Goal: Information Seeking & Learning: Find specific fact

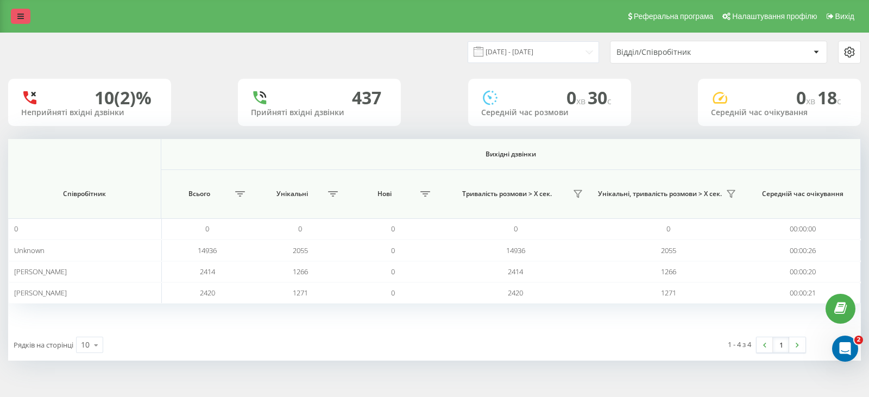
click at [17, 11] on link at bounding box center [21, 16] width 20 height 15
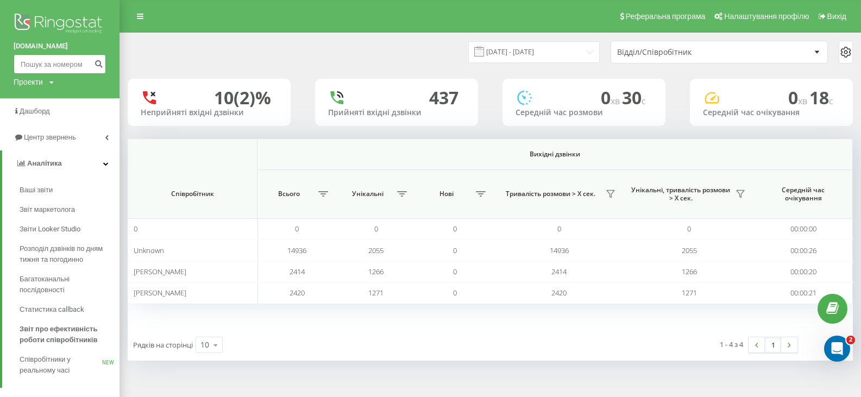
click at [43, 64] on input at bounding box center [60, 64] width 92 height 20
paste input "0687121454"
type input "0687121454"
click at [99, 62] on icon "submit" at bounding box center [98, 62] width 9 height 7
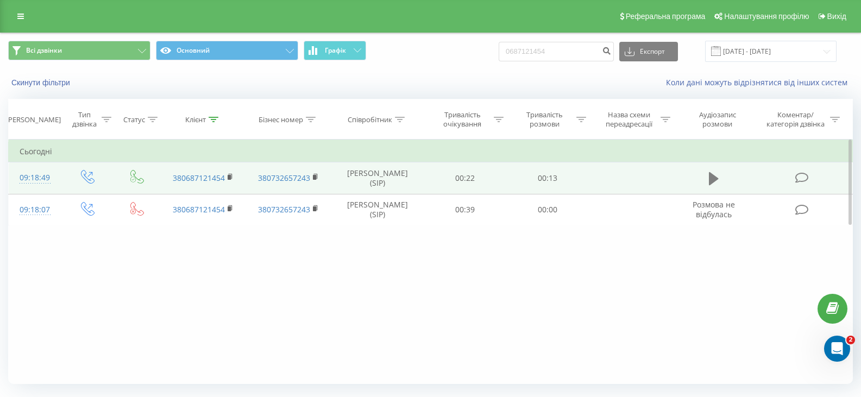
click at [716, 179] on icon at bounding box center [714, 178] width 10 height 13
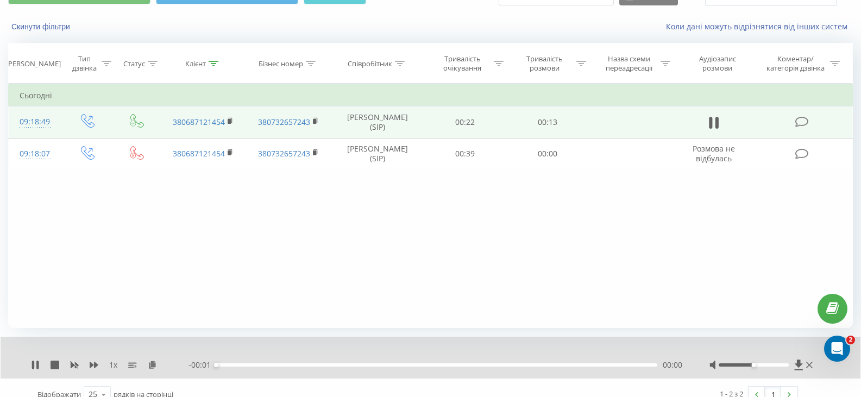
scroll to position [70, 0]
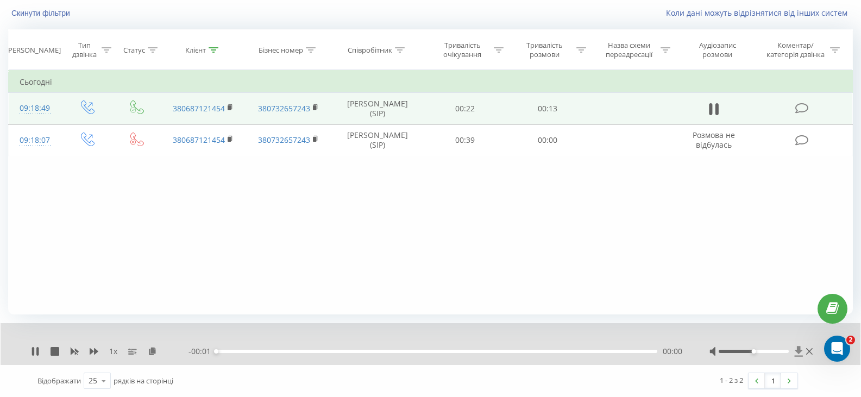
click at [798, 352] on icon at bounding box center [798, 351] width 8 height 10
click at [844, 14] on icon "close" at bounding box center [845, 16] width 8 height 9
click at [798, 350] on icon at bounding box center [798, 351] width 8 height 10
click at [796, 351] on icon at bounding box center [798, 351] width 8 height 10
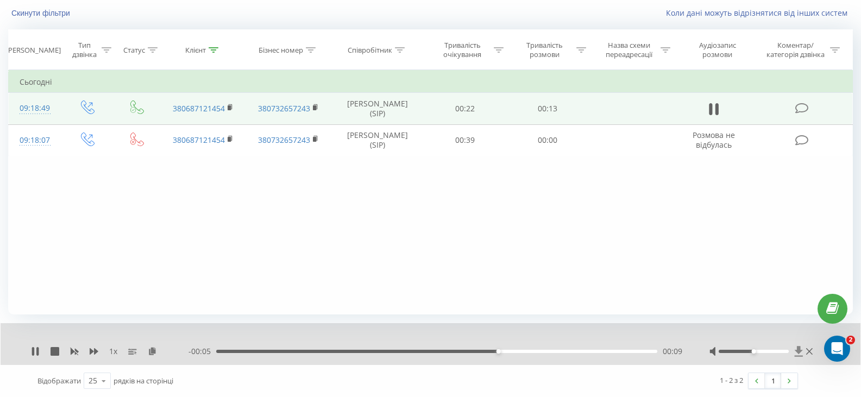
click at [798, 353] on icon at bounding box center [798, 351] width 8 height 10
click at [797, 351] on icon at bounding box center [798, 351] width 8 height 10
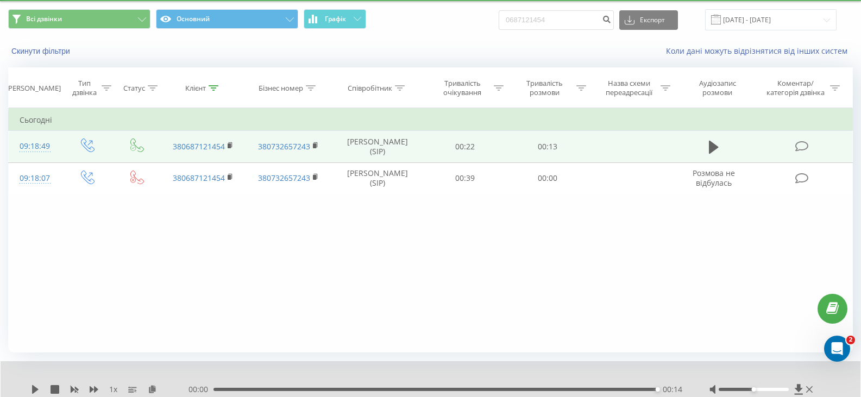
scroll to position [0, 0]
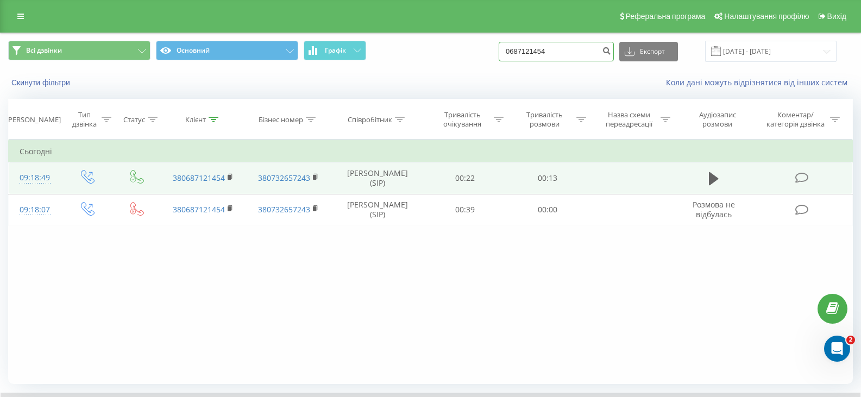
drag, startPoint x: 566, startPoint y: 53, endPoint x: 518, endPoint y: 48, distance: 48.6
click at [518, 48] on input "0687121454" at bounding box center [556, 52] width 115 height 20
paste input "067952"
type input "0680679524"
click at [611, 52] on icon "submit" at bounding box center [606, 49] width 9 height 7
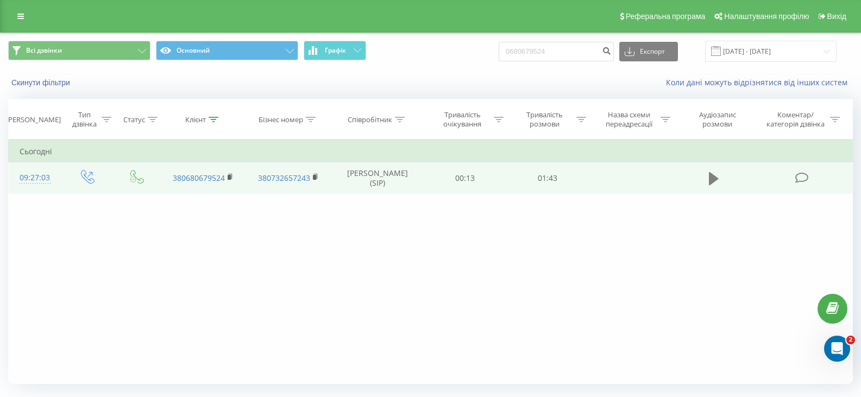
click at [716, 177] on icon at bounding box center [714, 178] width 10 height 13
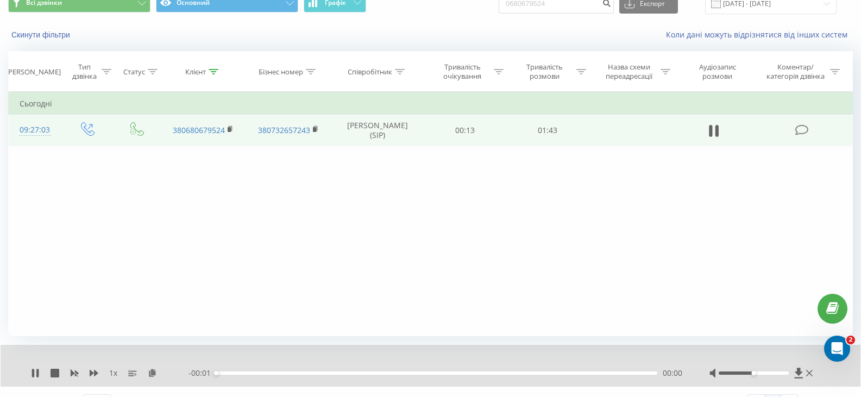
scroll to position [70, 0]
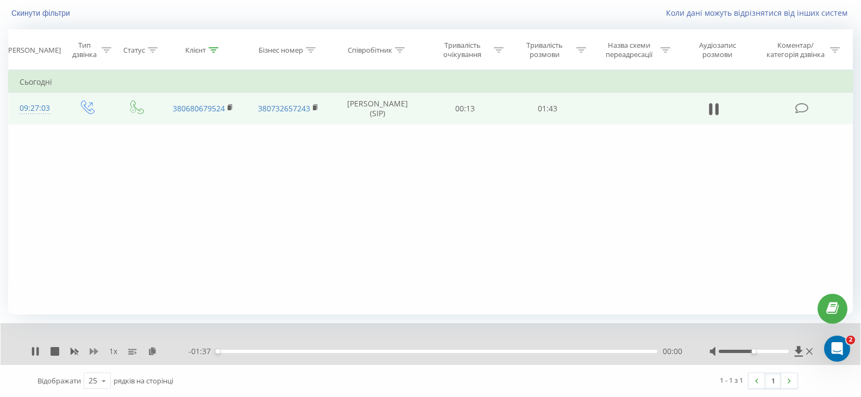
click at [92, 352] on icon at bounding box center [94, 351] width 9 height 7
click at [798, 355] on icon at bounding box center [798, 351] width 9 height 11
click at [93, 358] on div "1.5 x - 00:39 00:58 00:58" at bounding box center [431, 344] width 860 height 42
click at [93, 354] on icon at bounding box center [94, 351] width 9 height 9
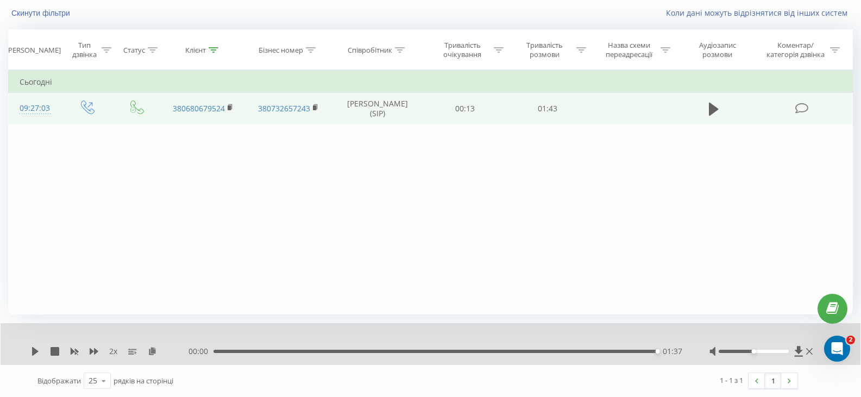
scroll to position [0, 0]
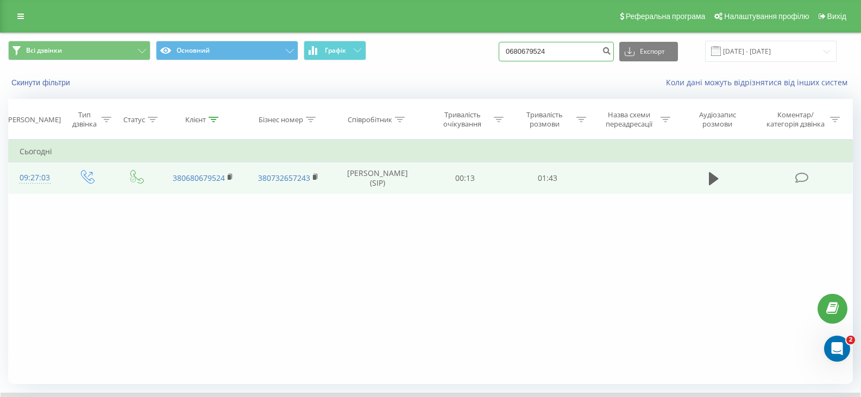
drag, startPoint x: 520, startPoint y: 50, endPoint x: 501, endPoint y: 51, distance: 18.5
click at [501, 51] on div "Всі дзвінки Основний Графік 0680679524 Експорт .csv .xls .xlsx 22.05.2025 - 22.…" at bounding box center [430, 51] width 844 height 21
paste input "936346162"
type input "0936346162"
click at [611, 48] on icon "submit" at bounding box center [606, 49] width 9 height 7
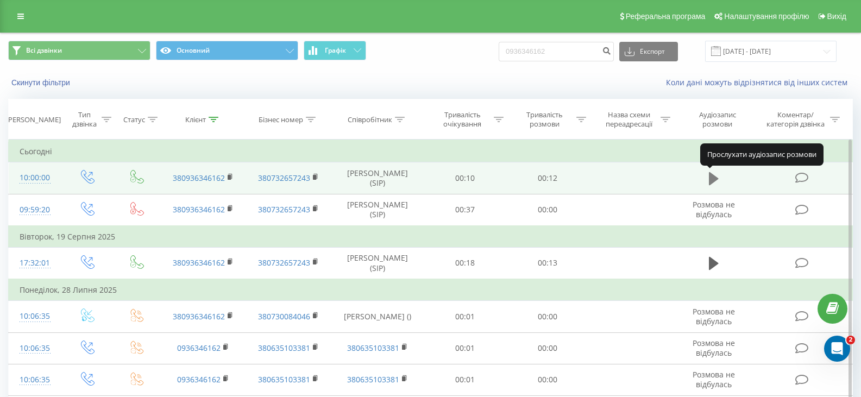
click at [714, 179] on icon at bounding box center [714, 178] width 10 height 13
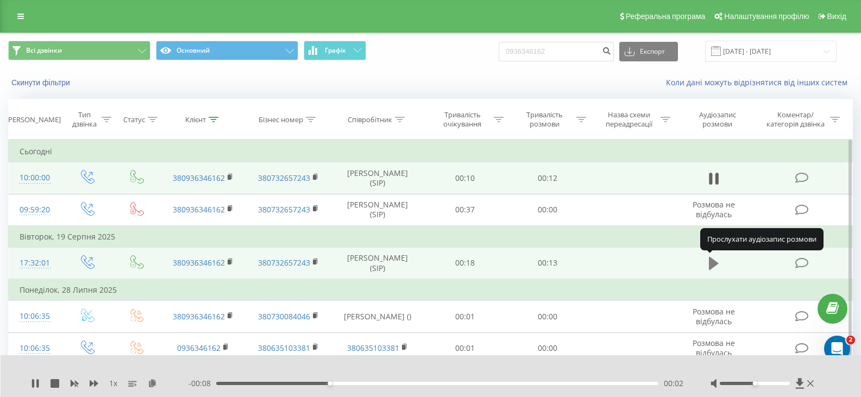
click at [714, 262] on icon at bounding box center [714, 263] width 10 height 13
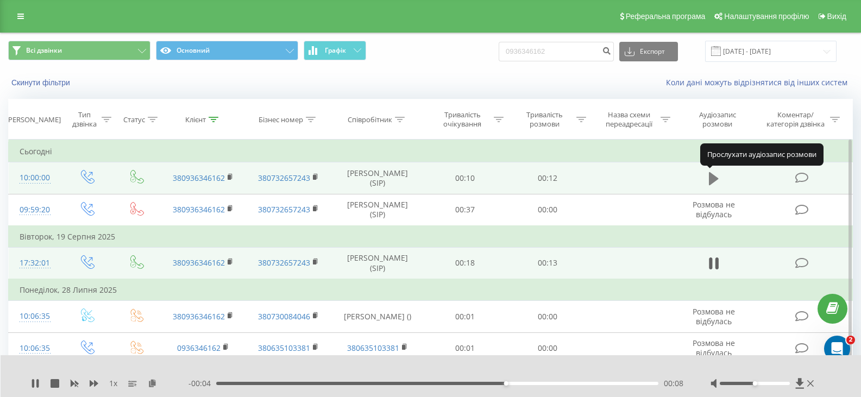
click at [710, 179] on icon at bounding box center [714, 178] width 10 height 13
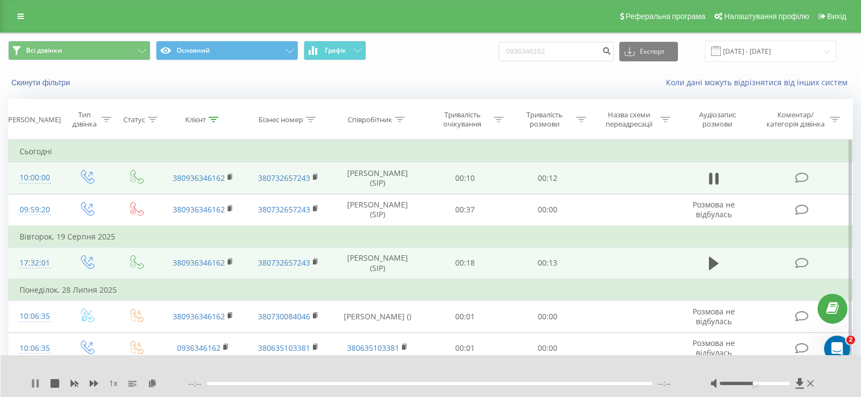
click at [33, 386] on icon at bounding box center [33, 383] width 2 height 9
click at [798, 383] on icon at bounding box center [800, 383] width 8 height 10
click at [720, 176] on button at bounding box center [713, 179] width 16 height 16
click at [798, 381] on icon at bounding box center [800, 383] width 8 height 10
drag, startPoint x: 276, startPoint y: 384, endPoint x: 168, endPoint y: 378, distance: 108.8
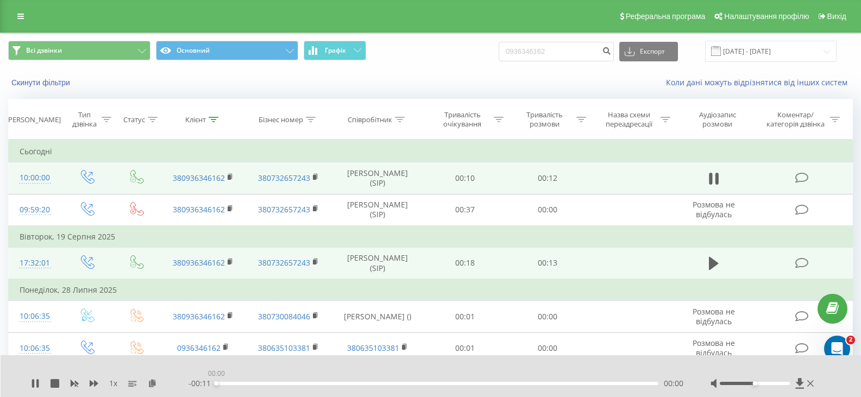
click at [168, 378] on div "1 x - 00:11 00:00 00:00" at bounding box center [423, 383] width 785 height 11
click at [716, 261] on icon at bounding box center [714, 263] width 10 height 15
click at [712, 182] on icon at bounding box center [714, 178] width 10 height 13
click at [800, 380] on icon at bounding box center [800, 383] width 8 height 10
drag, startPoint x: 556, startPoint y: 52, endPoint x: 488, endPoint y: 51, distance: 68.4
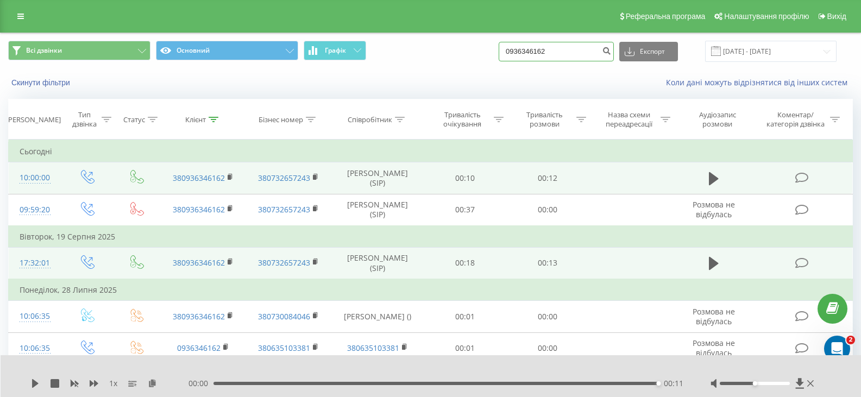
click at [488, 51] on div "Всі дзвінки Основний Графік 0936346162 Експорт .csv .xls .xlsx 22.05.2025 - 22.…" at bounding box center [430, 51] width 844 height 21
paste input "666081804"
type input "0666081804"
click at [611, 49] on icon "submit" at bounding box center [606, 49] width 9 height 7
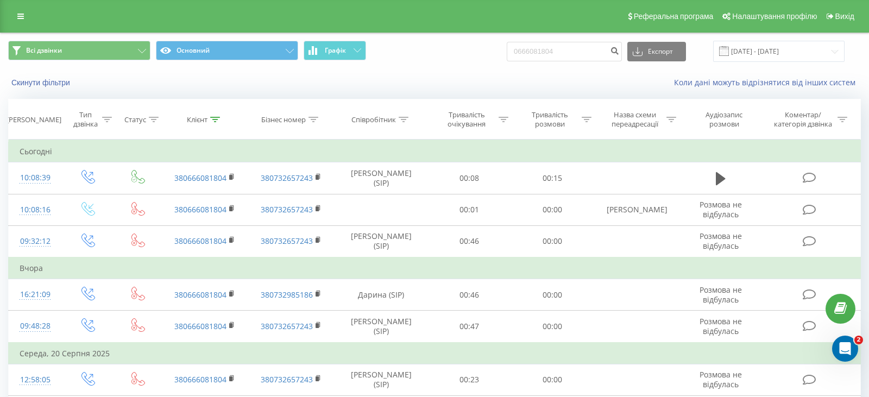
click at [337, 148] on td "Сьогодні" at bounding box center [435, 152] width 852 height 22
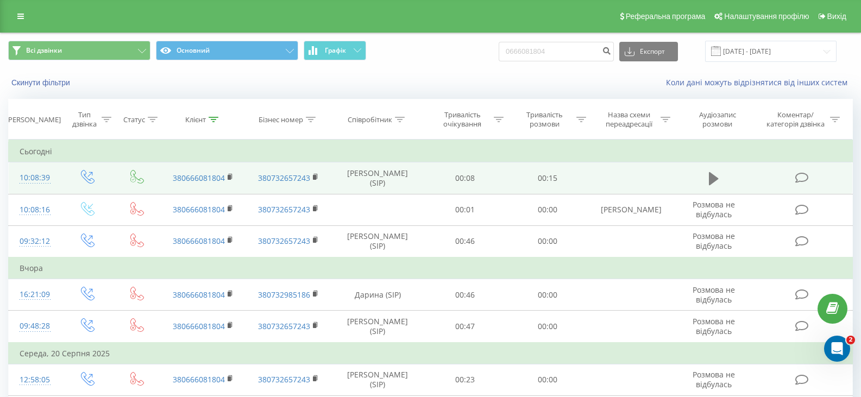
click at [711, 182] on icon at bounding box center [714, 178] width 10 height 13
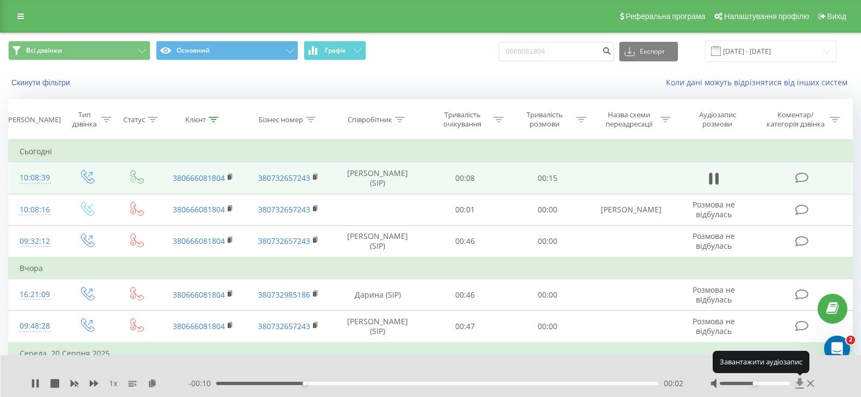
click at [802, 386] on icon at bounding box center [799, 383] width 9 height 11
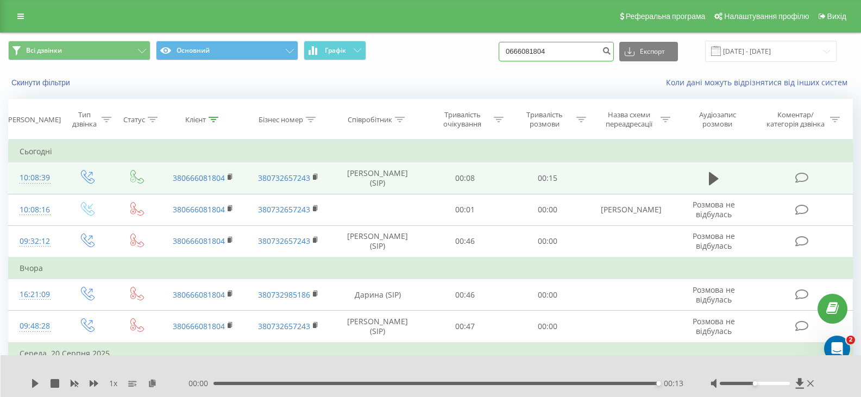
drag, startPoint x: 559, startPoint y: 47, endPoint x: 513, endPoint y: 50, distance: 46.2
click at [513, 50] on input "0666081804" at bounding box center [556, 52] width 115 height 20
paste input "992253339"
type input "0992253339"
click at [611, 51] on button "submit" at bounding box center [606, 52] width 15 height 20
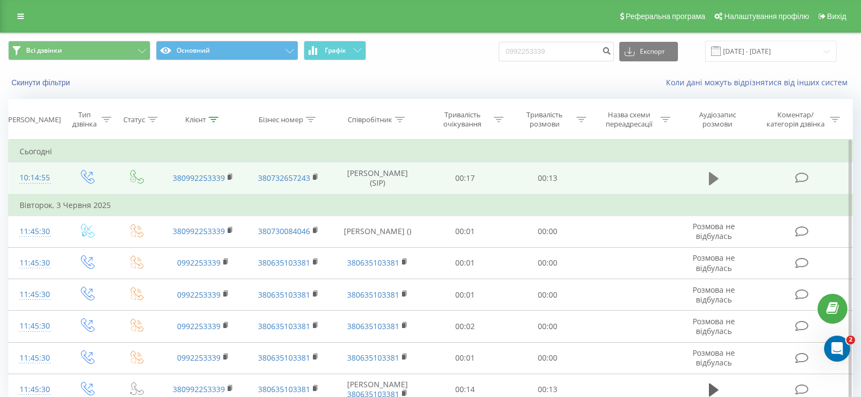
click at [714, 174] on icon at bounding box center [714, 178] width 10 height 15
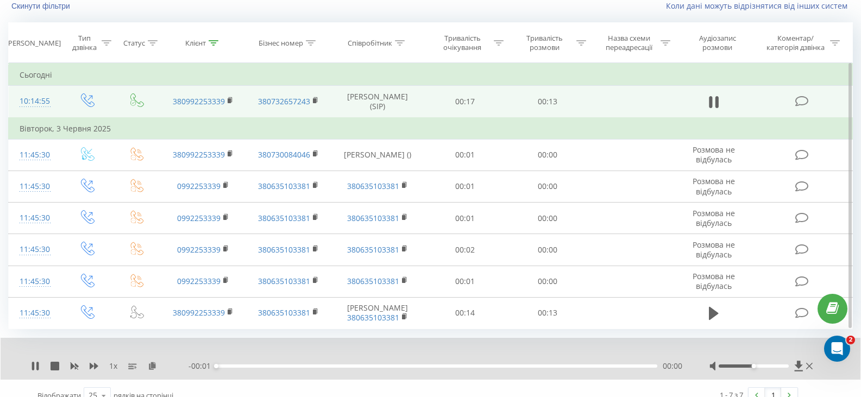
scroll to position [91, 0]
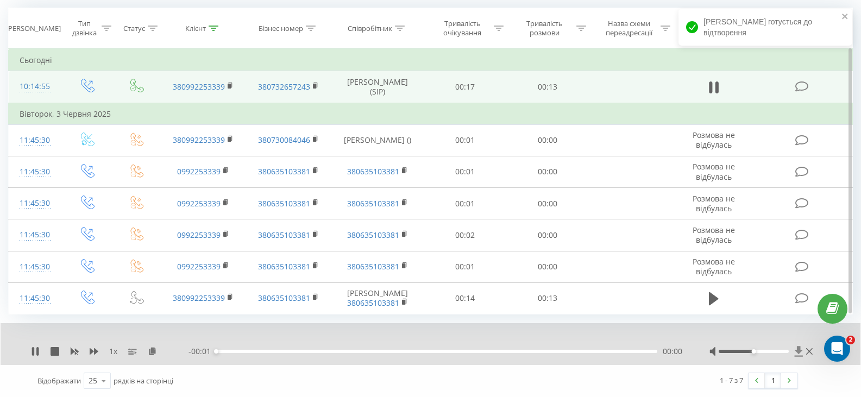
click at [798, 349] on icon at bounding box center [798, 351] width 8 height 10
click at [846, 17] on icon "close" at bounding box center [844, 16] width 5 height 5
click at [798, 349] on icon at bounding box center [798, 351] width 8 height 10
click at [799, 351] on icon at bounding box center [798, 351] width 8 height 10
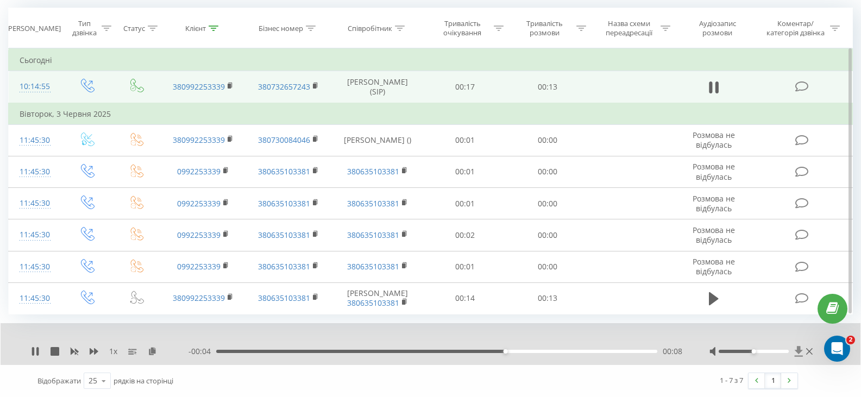
click at [797, 351] on icon at bounding box center [798, 351] width 8 height 10
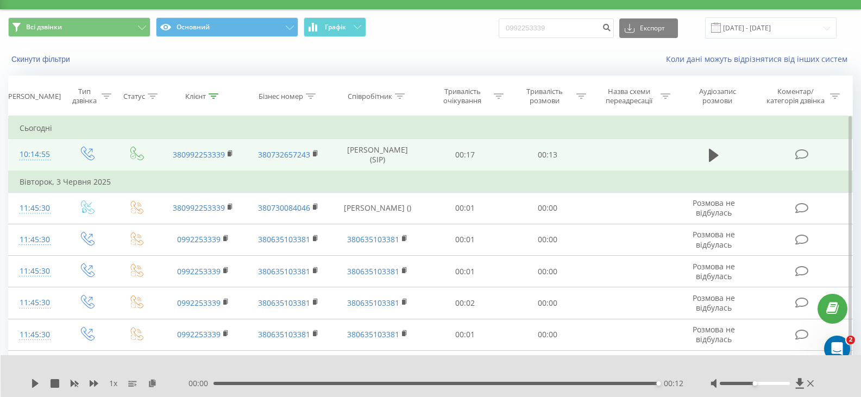
scroll to position [0, 0]
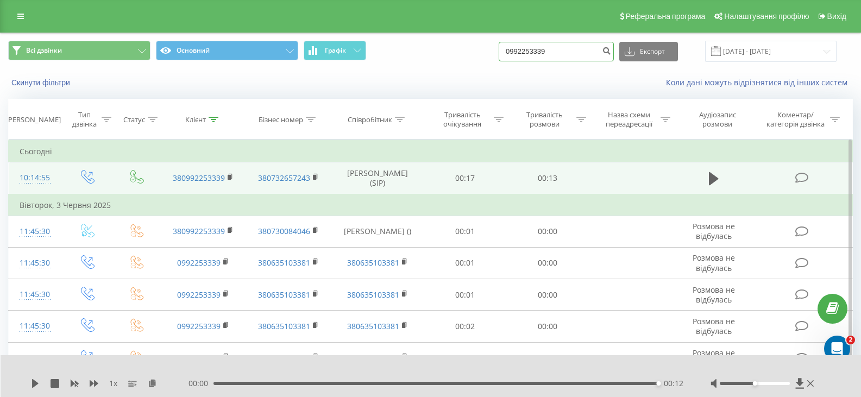
drag, startPoint x: 563, startPoint y: 41, endPoint x: 518, endPoint y: 54, distance: 46.2
click at [516, 55] on input "0992253339" at bounding box center [556, 52] width 115 height 20
paste input "3926808"
type input "0939268089"
click at [611, 49] on icon "submit" at bounding box center [606, 49] width 9 height 7
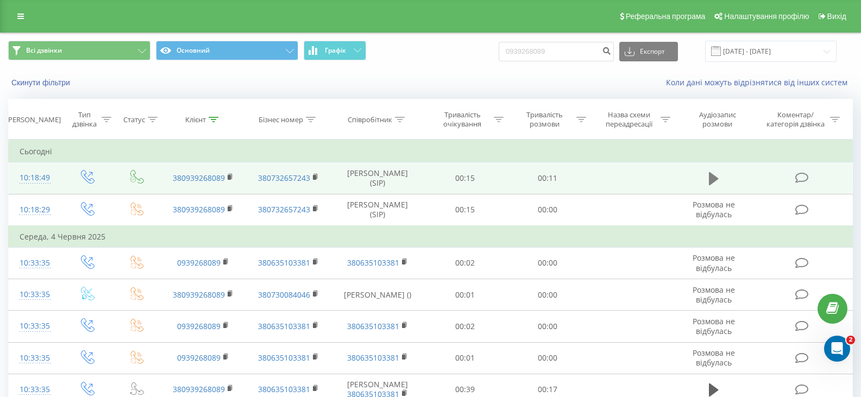
click at [720, 181] on button at bounding box center [713, 179] width 16 height 16
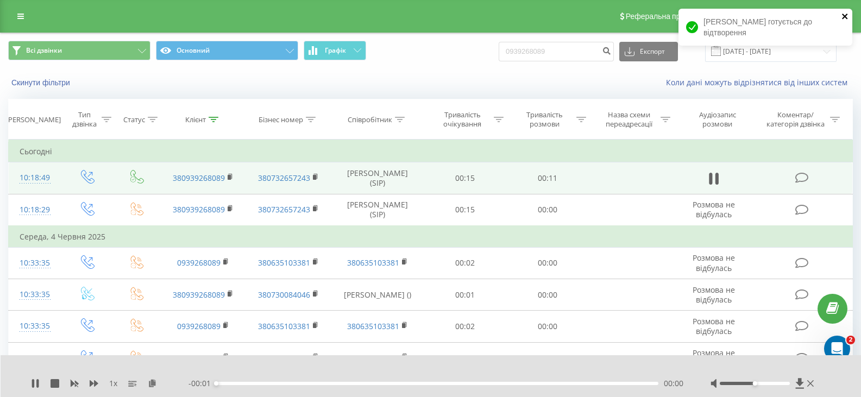
click at [847, 16] on icon "close" at bounding box center [845, 16] width 8 height 9
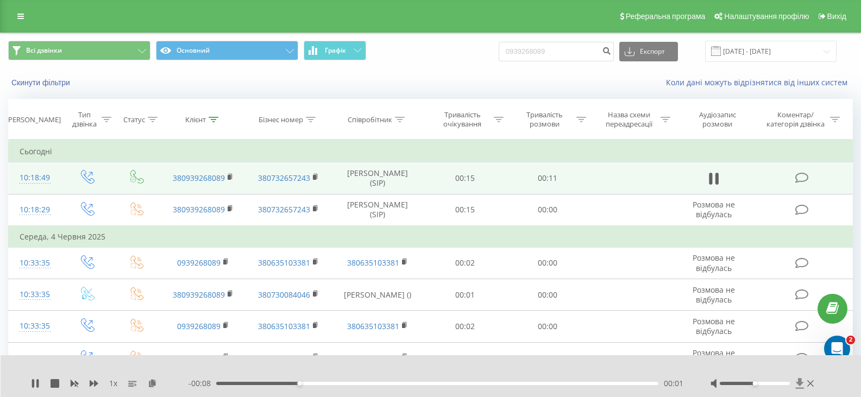
click at [800, 383] on icon at bounding box center [800, 383] width 8 height 10
click at [794, 384] on div at bounding box center [763, 383] width 106 height 11
click at [797, 384] on icon at bounding box center [799, 383] width 9 height 11
drag, startPoint x: 552, startPoint y: 49, endPoint x: 536, endPoint y: 54, distance: 16.3
click at [500, 51] on div "Всі дзвінки Основний Графік 0939268089 Експорт .csv .xls .xlsx 22.05.2025 - 22.…" at bounding box center [430, 51] width 844 height 21
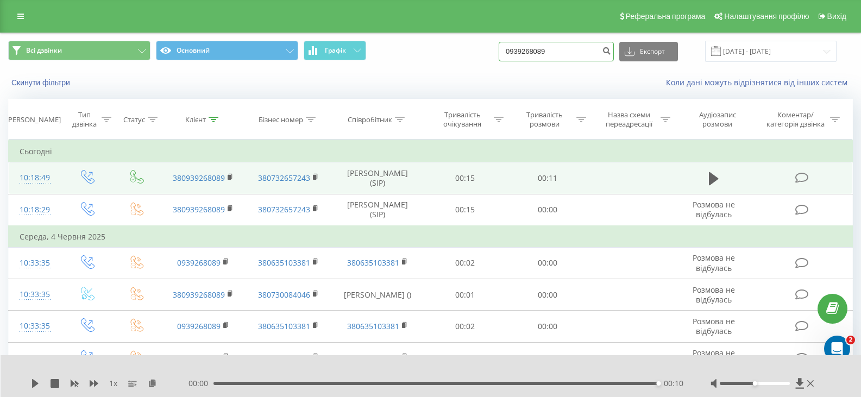
click at [571, 49] on input "0939268089" at bounding box center [556, 52] width 115 height 20
drag, startPoint x: 568, startPoint y: 50, endPoint x: 496, endPoint y: 49, distance: 72.2
click at [496, 49] on div "Всі дзвінки Основний Графік 0939268089 Експорт .csv .xls .xlsx 22.05.2025 - 22.…" at bounding box center [430, 51] width 844 height 21
paste input "94785396"
type input "0994785396"
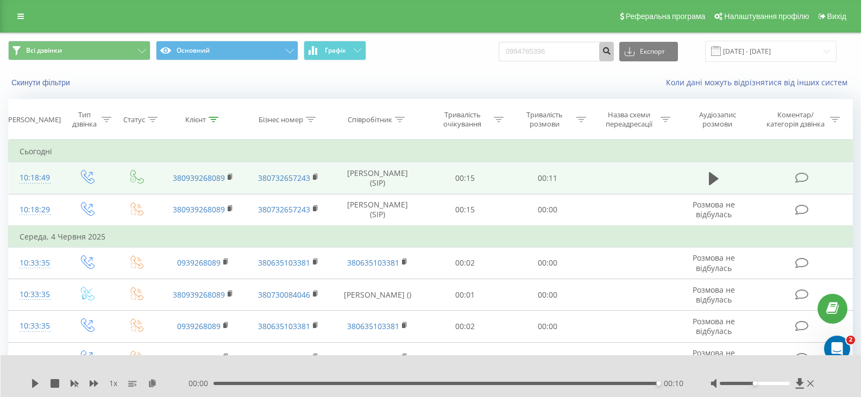
click at [614, 57] on button "submit" at bounding box center [606, 52] width 15 height 20
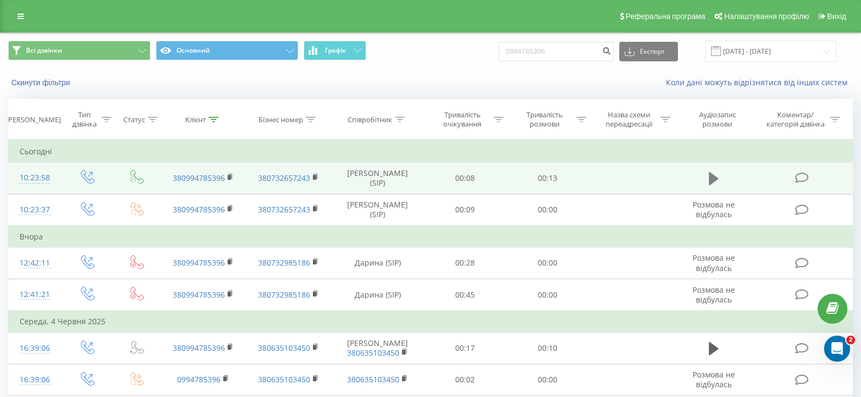
click at [709, 176] on icon at bounding box center [714, 178] width 10 height 13
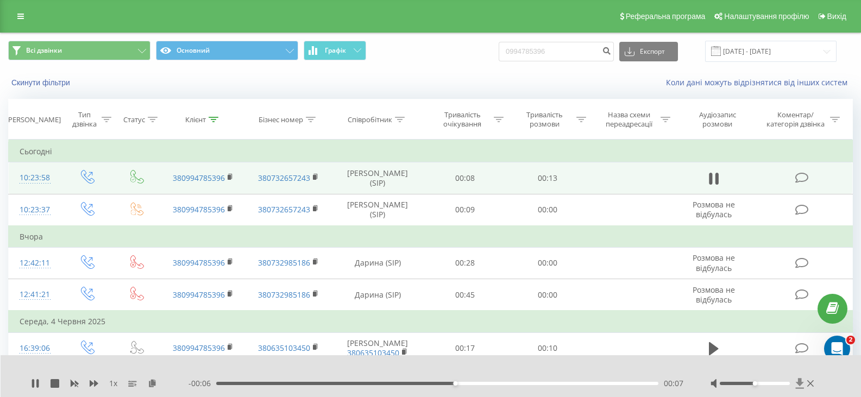
click at [801, 381] on icon at bounding box center [800, 383] width 8 height 10
click at [799, 384] on icon at bounding box center [800, 383] width 8 height 10
click at [799, 383] on icon at bounding box center [800, 383] width 8 height 10
click at [800, 382] on icon at bounding box center [800, 383] width 8 height 10
click at [800, 383] on icon at bounding box center [800, 383] width 8 height 10
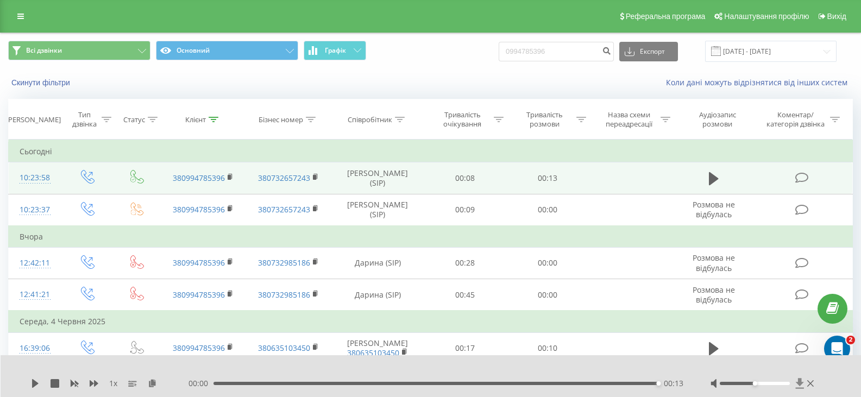
click at [800, 384] on icon at bounding box center [800, 383] width 8 height 10
click at [798, 384] on icon at bounding box center [800, 383] width 8 height 10
click at [802, 384] on icon at bounding box center [799, 383] width 9 height 11
click at [802, 384] on icon at bounding box center [800, 383] width 8 height 10
click at [796, 381] on icon at bounding box center [799, 383] width 9 height 11
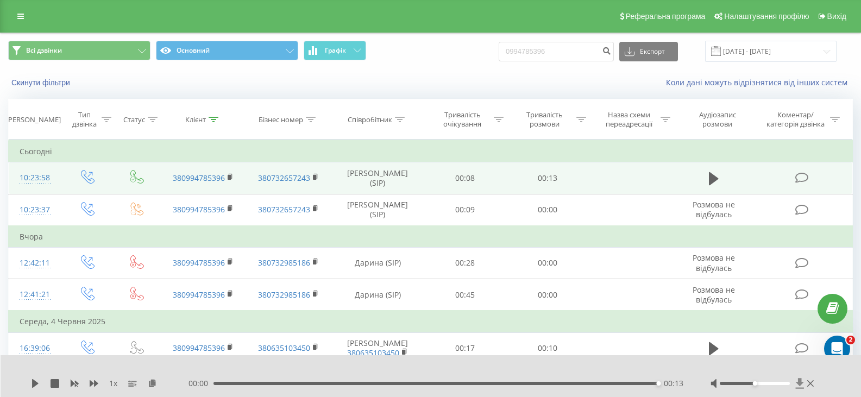
click at [800, 382] on icon at bounding box center [800, 383] width 8 height 10
drag, startPoint x: 567, startPoint y: 46, endPoint x: 489, endPoint y: 51, distance: 77.8
click at [488, 51] on div "Всі дзвінки Основний Графік 0994785396 Експорт .csv .xls .xlsx 22.05.2025 - 22.…" at bounding box center [430, 51] width 844 height 21
paste input "682507115"
type input "0682507115"
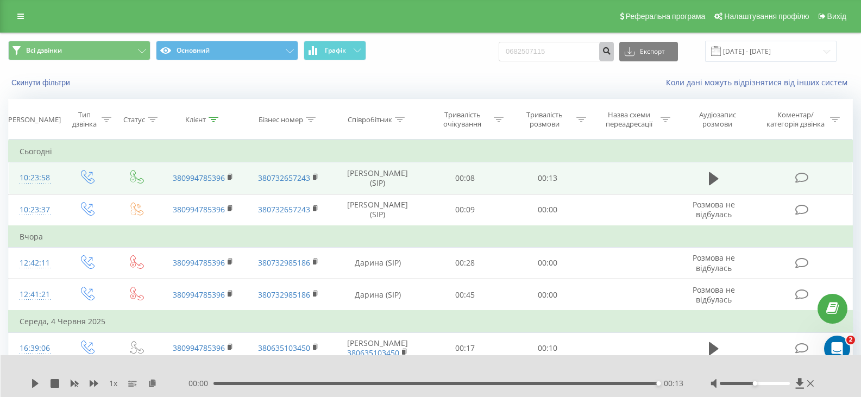
click at [611, 52] on icon "submit" at bounding box center [606, 49] width 9 height 7
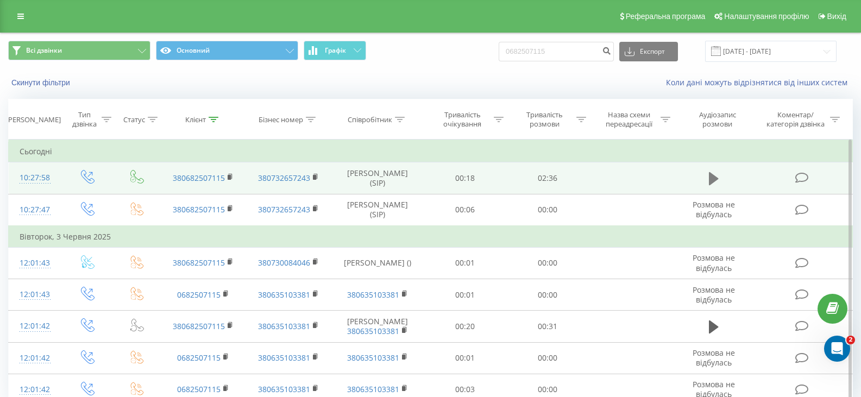
click at [718, 178] on icon at bounding box center [714, 178] width 10 height 15
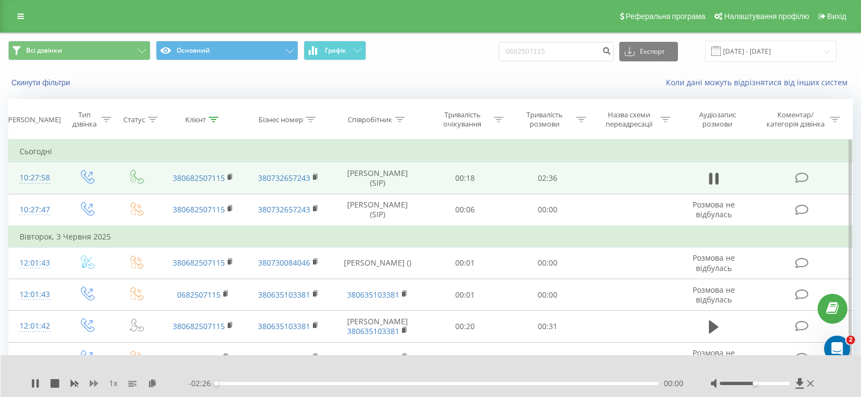
click at [97, 384] on icon at bounding box center [94, 383] width 9 height 7
click at [800, 386] on icon at bounding box center [800, 383] width 8 height 10
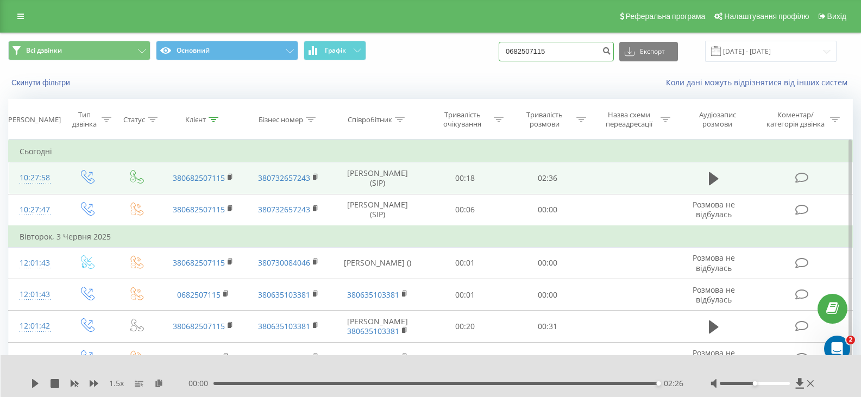
drag, startPoint x: 566, startPoint y: 52, endPoint x: 521, endPoint y: 53, distance: 45.1
click at [513, 50] on input "0682507115" at bounding box center [556, 52] width 115 height 20
paste input "994767101"
type input "0994767101"
click at [611, 51] on icon "submit" at bounding box center [606, 49] width 9 height 7
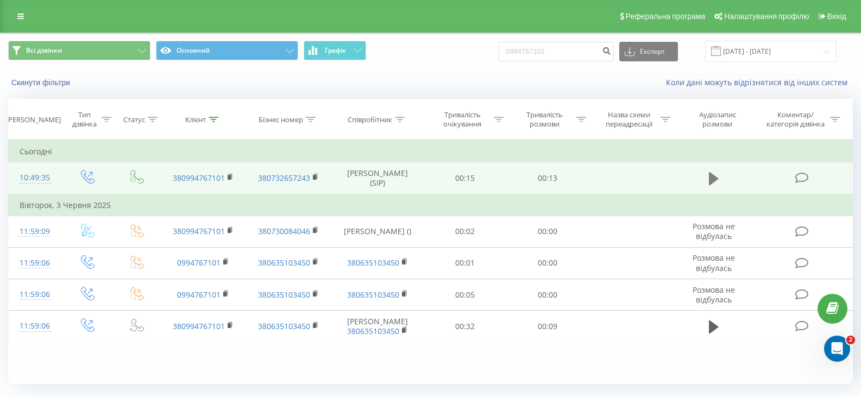
click at [712, 180] on icon at bounding box center [714, 178] width 10 height 13
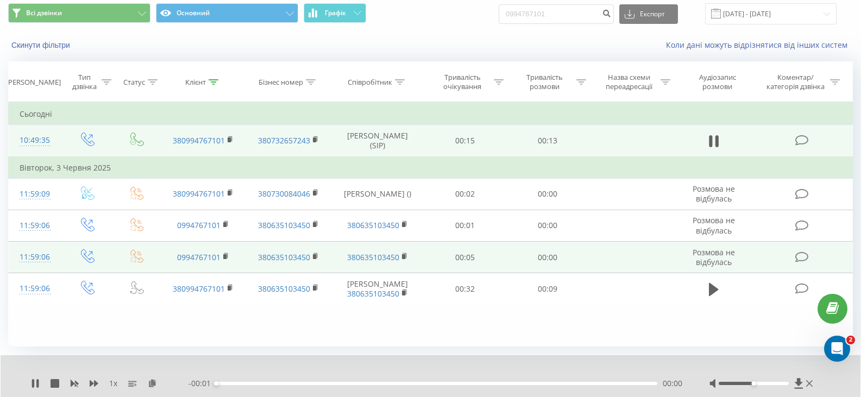
scroll to position [70, 0]
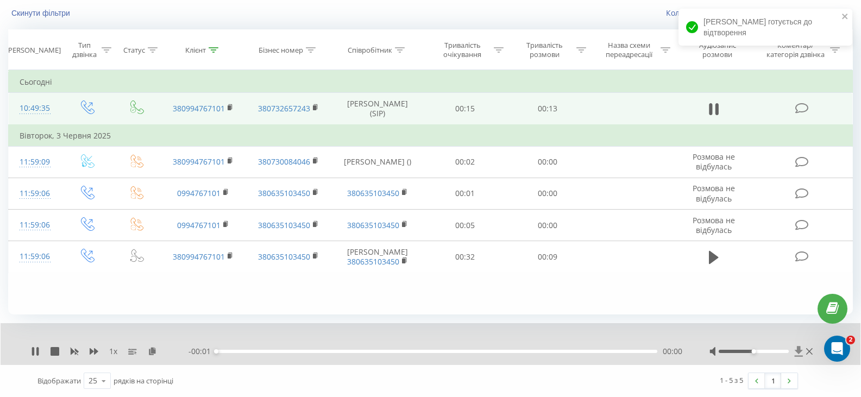
click at [800, 353] on icon at bounding box center [798, 351] width 9 height 11
click at [846, 15] on icon "close" at bounding box center [844, 16] width 5 height 5
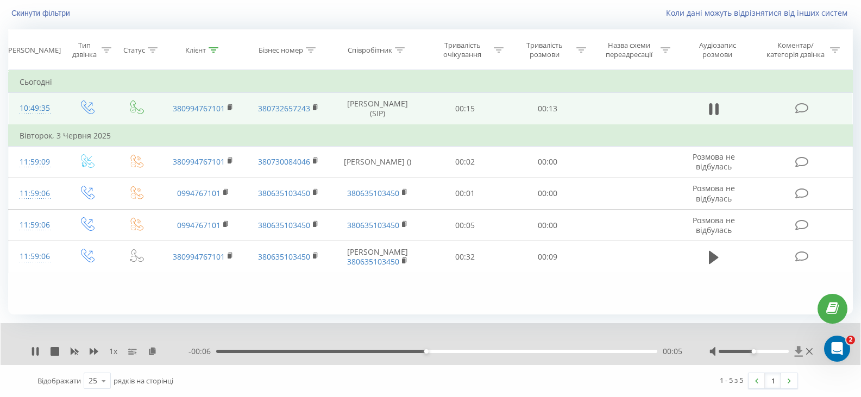
click at [799, 354] on icon at bounding box center [798, 351] width 8 height 10
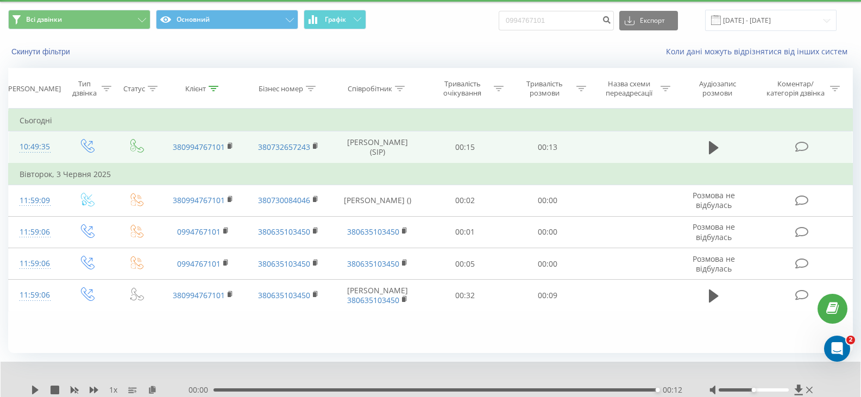
scroll to position [0, 0]
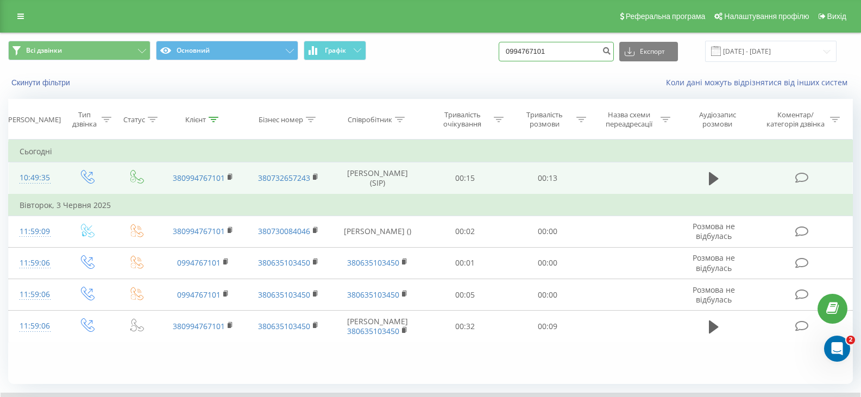
drag, startPoint x: 558, startPoint y: 52, endPoint x: 526, endPoint y: 51, distance: 32.0
click at [516, 52] on input "0994767101" at bounding box center [556, 52] width 115 height 20
paste input "81064622"
type input "0981064622"
click at [611, 52] on icon "submit" at bounding box center [606, 49] width 9 height 7
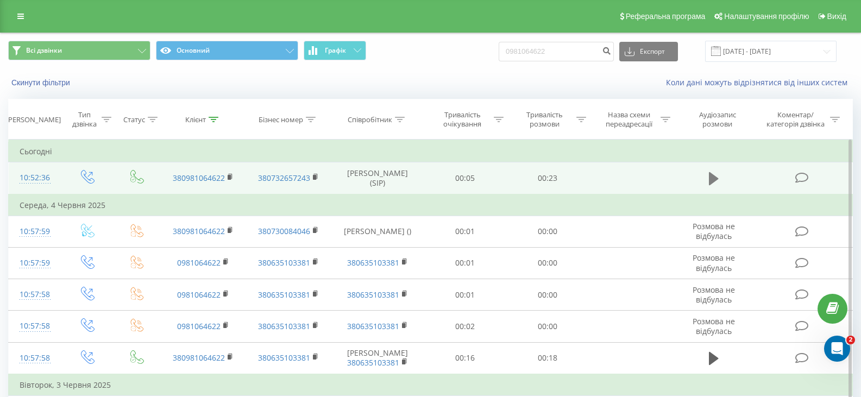
click at [720, 176] on button at bounding box center [713, 179] width 16 height 16
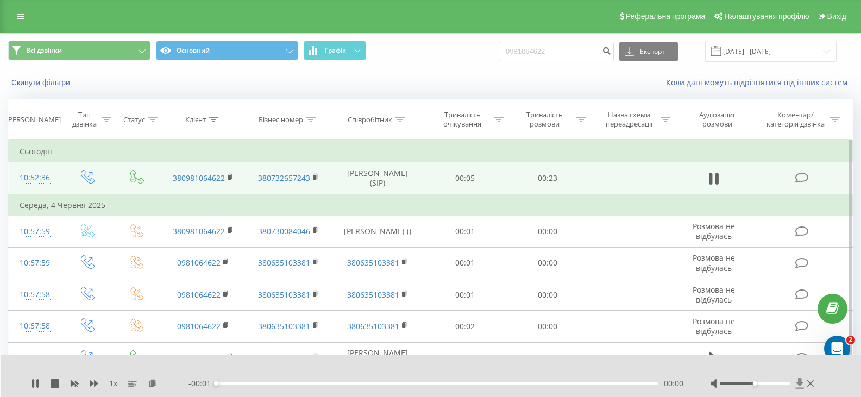
click at [800, 382] on icon at bounding box center [800, 383] width 8 height 10
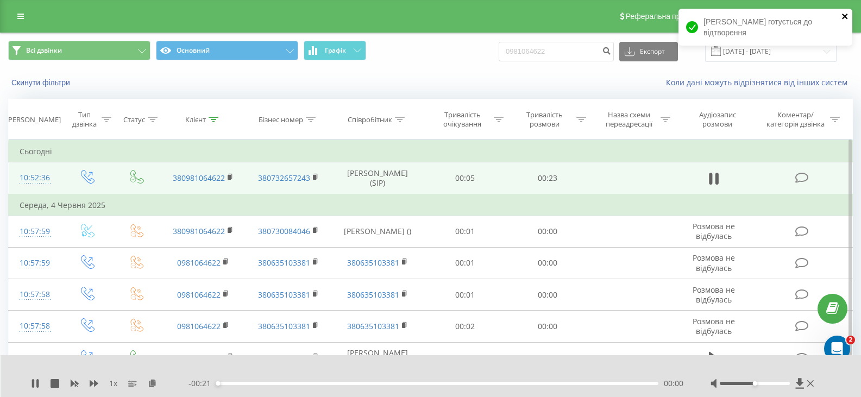
click at [846, 16] on icon "close" at bounding box center [845, 16] width 8 height 9
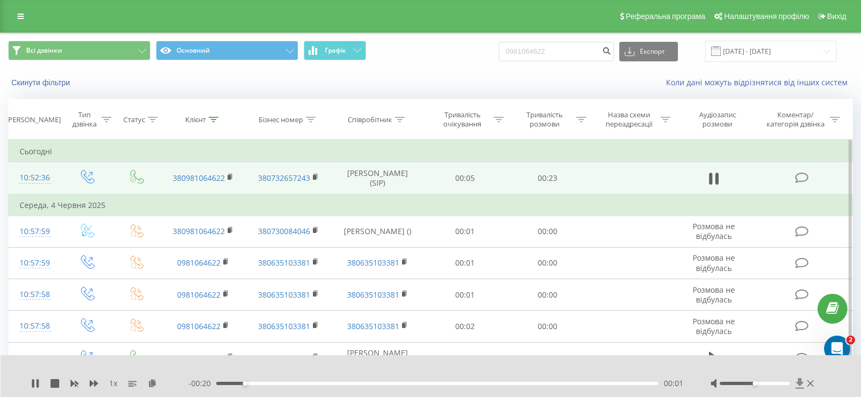
click at [800, 382] on icon at bounding box center [800, 383] width 8 height 10
click at [796, 380] on icon at bounding box center [799, 383] width 9 height 11
click at [804, 382] on icon at bounding box center [799, 383] width 9 height 11
drag, startPoint x: 554, startPoint y: 51, endPoint x: 521, endPoint y: 50, distance: 33.1
click at [500, 50] on div "Всі дзвінки Основний Графік 0981064622 Експорт .csv .xls .xlsx 22.05.2025 - 22.…" at bounding box center [430, 51] width 844 height 21
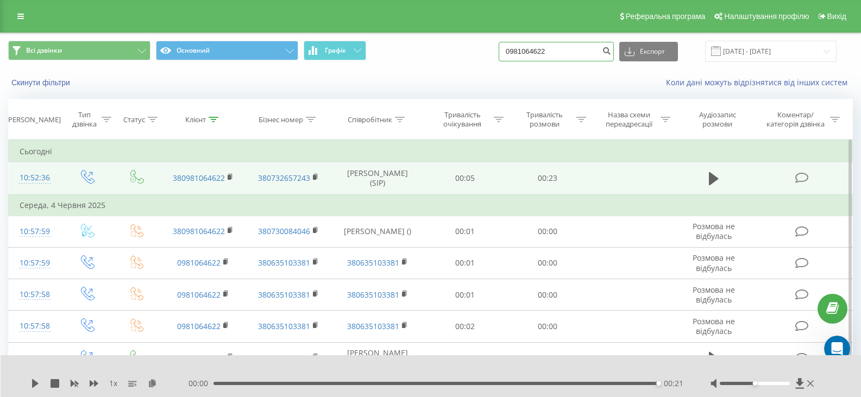
paste input "38416495"
type input "0938416495"
click at [611, 51] on icon "submit" at bounding box center [606, 49] width 9 height 7
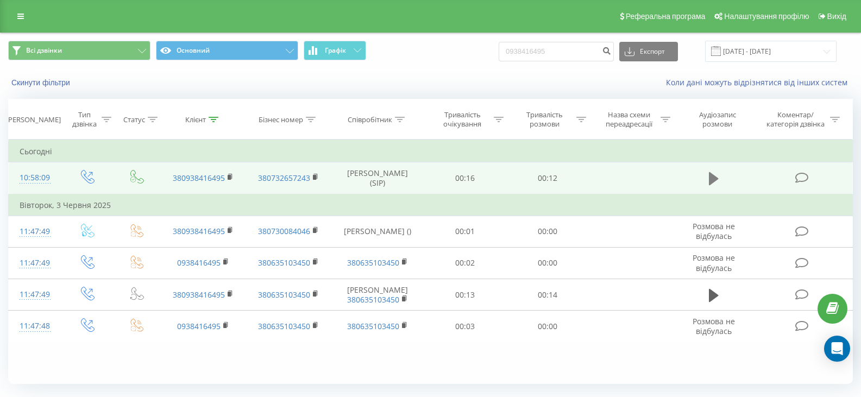
click at [717, 187] on button at bounding box center [713, 179] width 16 height 16
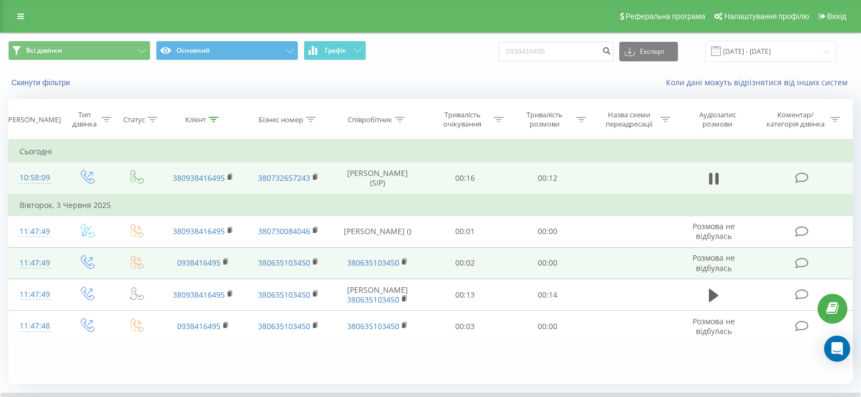
scroll to position [70, 0]
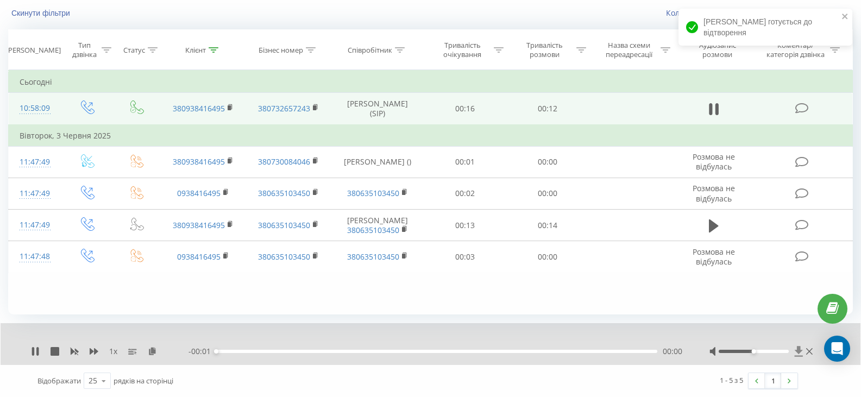
click at [799, 349] on icon at bounding box center [798, 351] width 8 height 10
drag, startPoint x: 842, startPoint y: 17, endPoint x: 832, endPoint y: 43, distance: 28.0
click at [842, 17] on icon "close" at bounding box center [845, 16] width 8 height 9
click at [800, 350] on icon at bounding box center [798, 351] width 8 height 10
click at [798, 350] on icon at bounding box center [798, 351] width 8 height 10
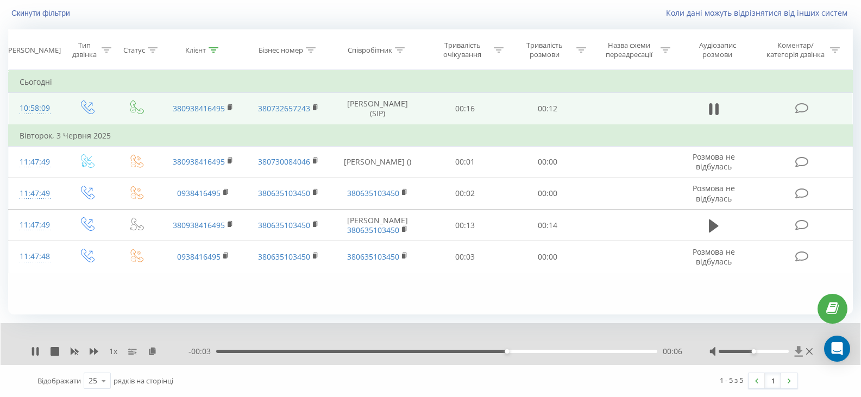
click at [799, 350] on icon at bounding box center [798, 351] width 8 height 10
click at [795, 350] on icon at bounding box center [798, 351] width 9 height 11
click at [798, 350] on icon at bounding box center [798, 351] width 8 height 10
click at [713, 108] on icon at bounding box center [714, 109] width 10 height 13
click at [798, 353] on icon at bounding box center [798, 351] width 8 height 10
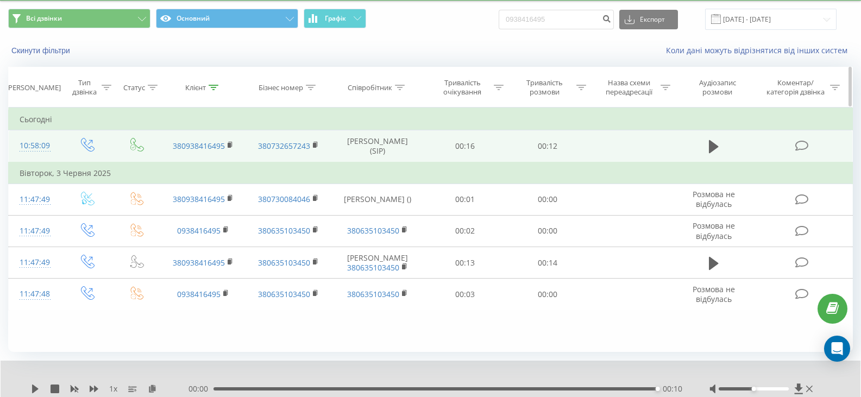
scroll to position [0, 0]
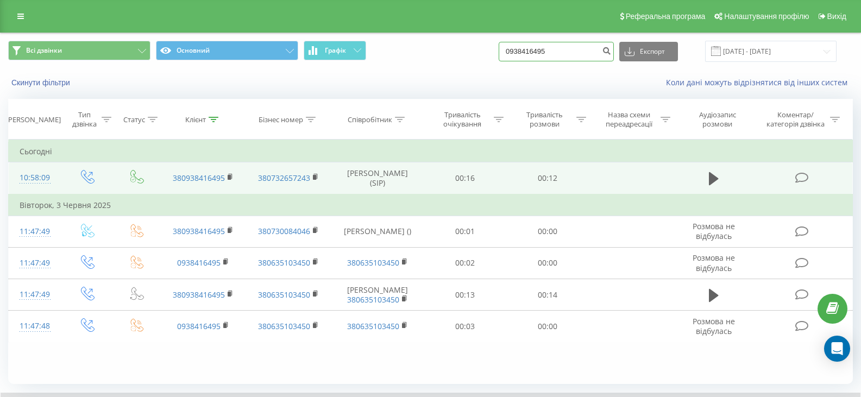
drag, startPoint x: 567, startPoint y: 50, endPoint x: 514, endPoint y: 48, distance: 53.8
click at [512, 48] on input "0938416495" at bounding box center [556, 52] width 115 height 20
paste input "82426809"
type input "0982426809"
click at [611, 47] on icon "submit" at bounding box center [606, 49] width 9 height 7
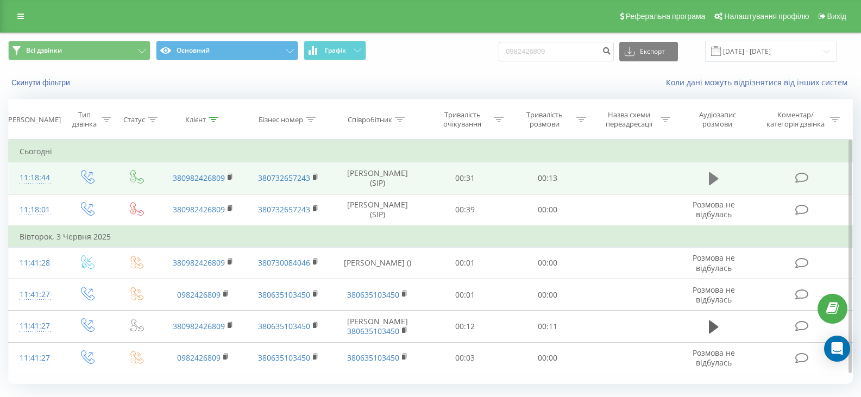
click at [714, 181] on icon at bounding box center [714, 178] width 10 height 13
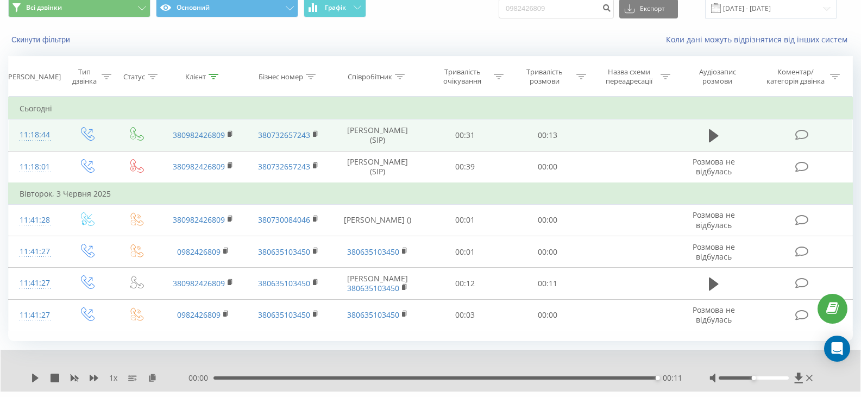
scroll to position [70, 0]
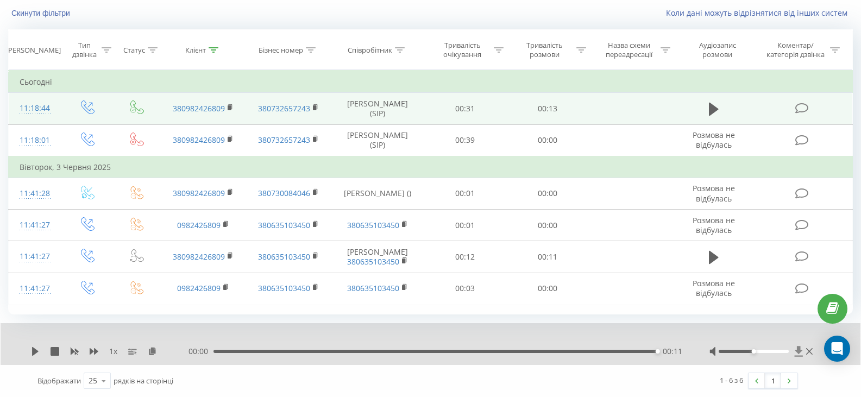
click at [796, 351] on icon at bounding box center [798, 351] width 8 height 10
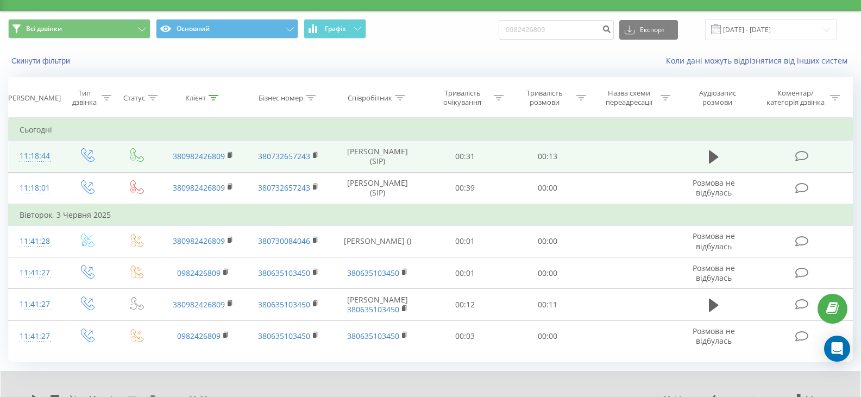
scroll to position [0, 0]
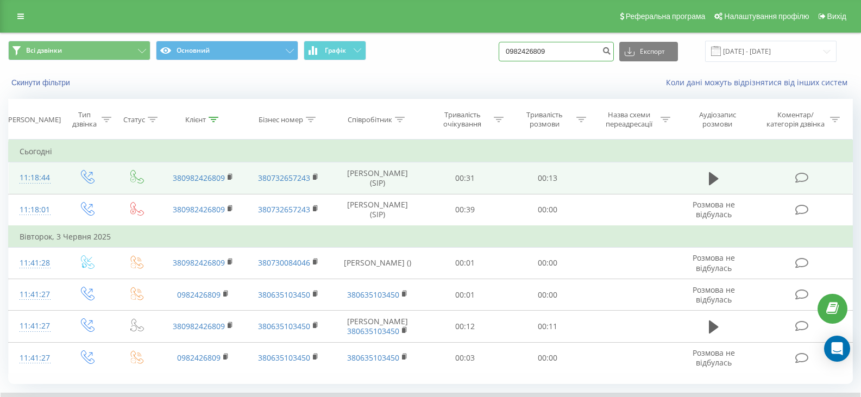
drag, startPoint x: 563, startPoint y: 54, endPoint x: 509, endPoint y: 51, distance: 53.8
click at [506, 53] on div "Всі дзвінки Основний Графік 0982426809 Експорт .csv .xls .xlsx [DATE] - [DATE]" at bounding box center [430, 51] width 844 height 21
paste input "93301761"
type input "0993301761"
click at [614, 45] on button "submit" at bounding box center [606, 52] width 15 height 20
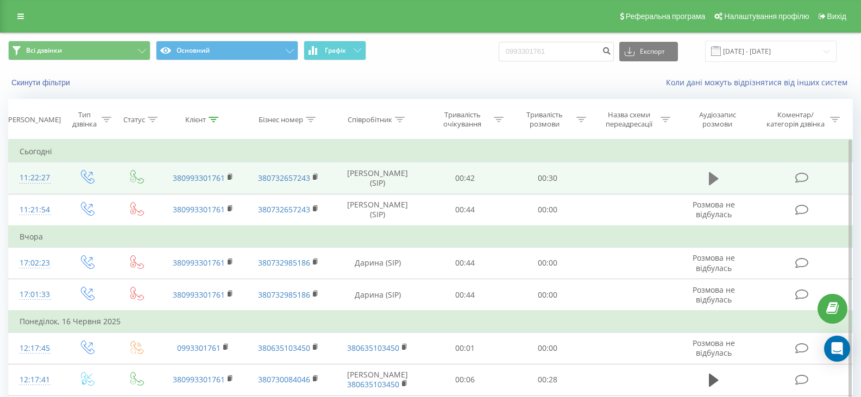
click at [711, 182] on icon at bounding box center [714, 178] width 10 height 13
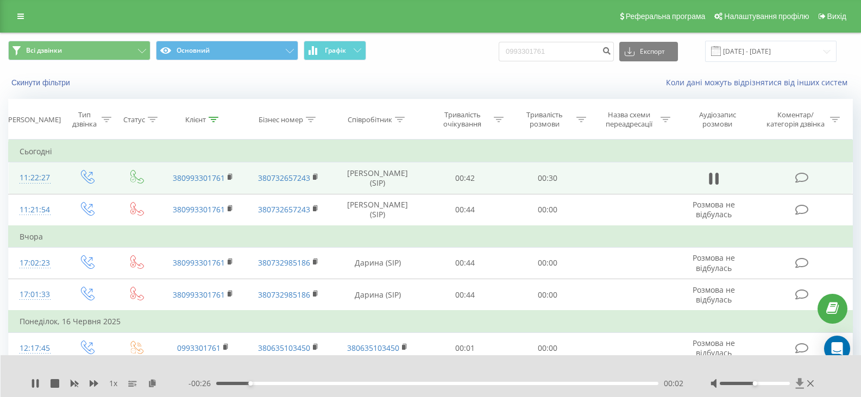
click at [800, 383] on icon at bounding box center [800, 383] width 8 height 10
drag, startPoint x: 539, startPoint y: 53, endPoint x: 493, endPoint y: 53, distance: 46.7
click at [493, 53] on div "Всі дзвінки Основний Графік 0993301761 Експорт .csv .xls .xlsx 22.05.2025 - 22.…" at bounding box center [430, 51] width 844 height 21
paste input "50355346"
type input "0950355346"
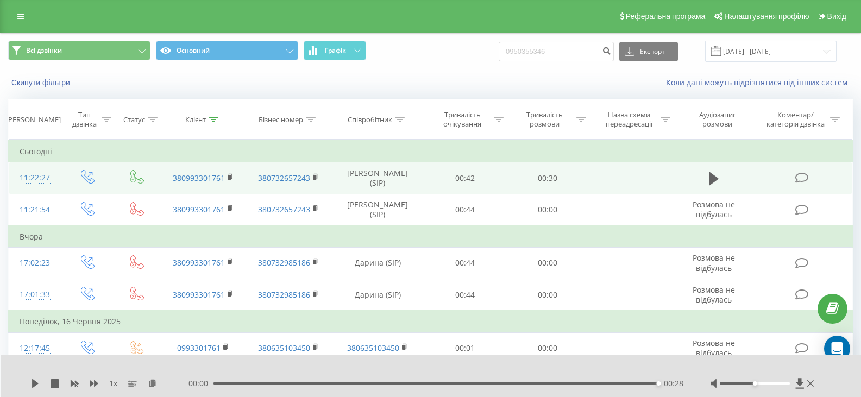
click at [625, 52] on div "0950355346 Експорт .csv .xls .xlsx 22.05.2025 - 22.08.2025" at bounding box center [668, 51] width 338 height 21
click at [614, 52] on button "submit" at bounding box center [606, 52] width 15 height 20
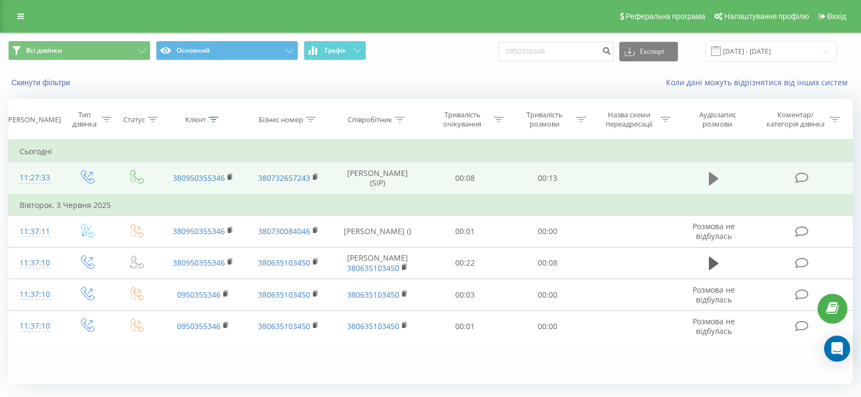
click at [717, 179] on icon at bounding box center [714, 178] width 10 height 13
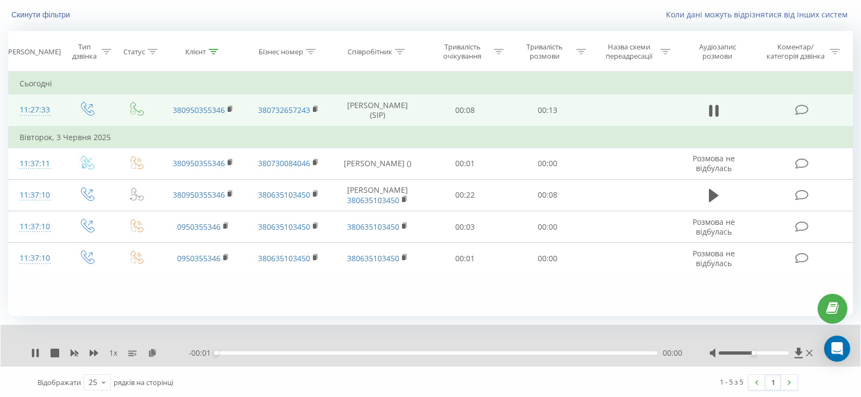
scroll to position [70, 0]
click at [798, 349] on icon at bounding box center [798, 351] width 8 height 10
